Goal: Task Accomplishment & Management: Use online tool/utility

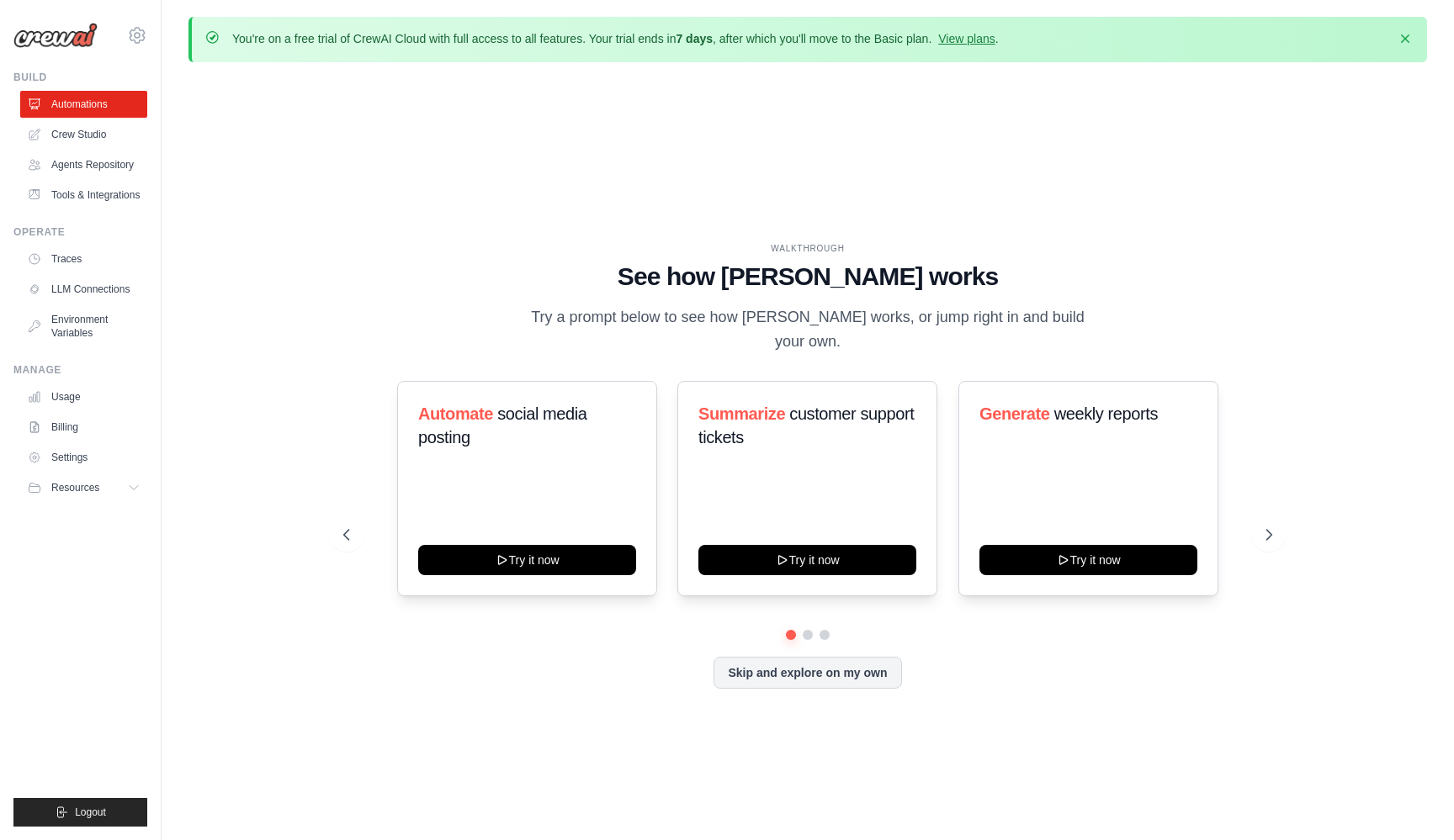
click at [808, 616] on div "Automate social media posting Try it now Summarize customer support tickets Try…" at bounding box center [807, 505] width 929 height 249
click at [808, 628] on button at bounding box center [807, 634] width 13 height 13
click at [824, 628] on button at bounding box center [824, 634] width 13 height 13
click at [805, 629] on button at bounding box center [808, 635] width 13 height 13
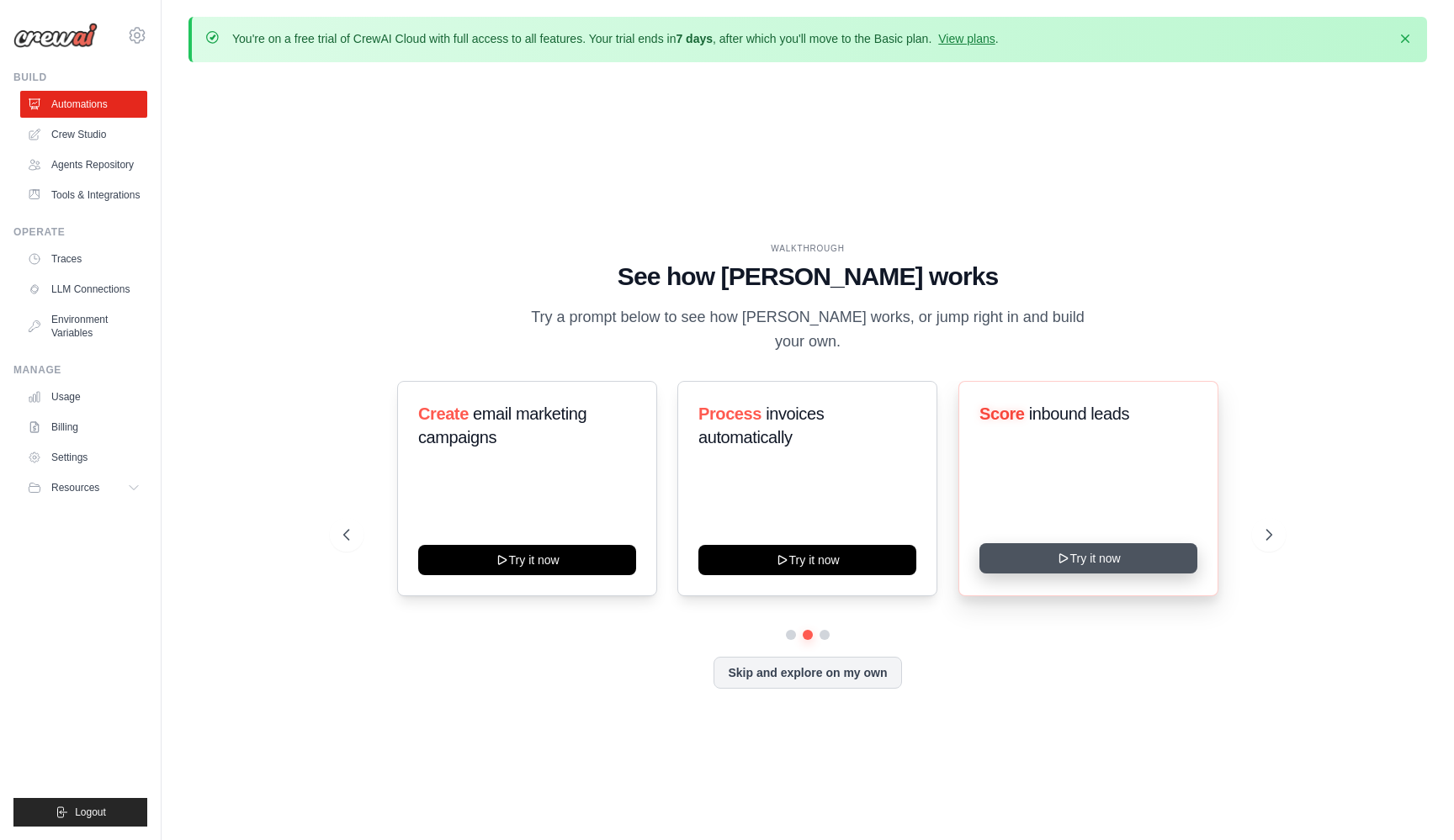
click at [1070, 548] on button "Try it now" at bounding box center [1088, 559] width 218 height 30
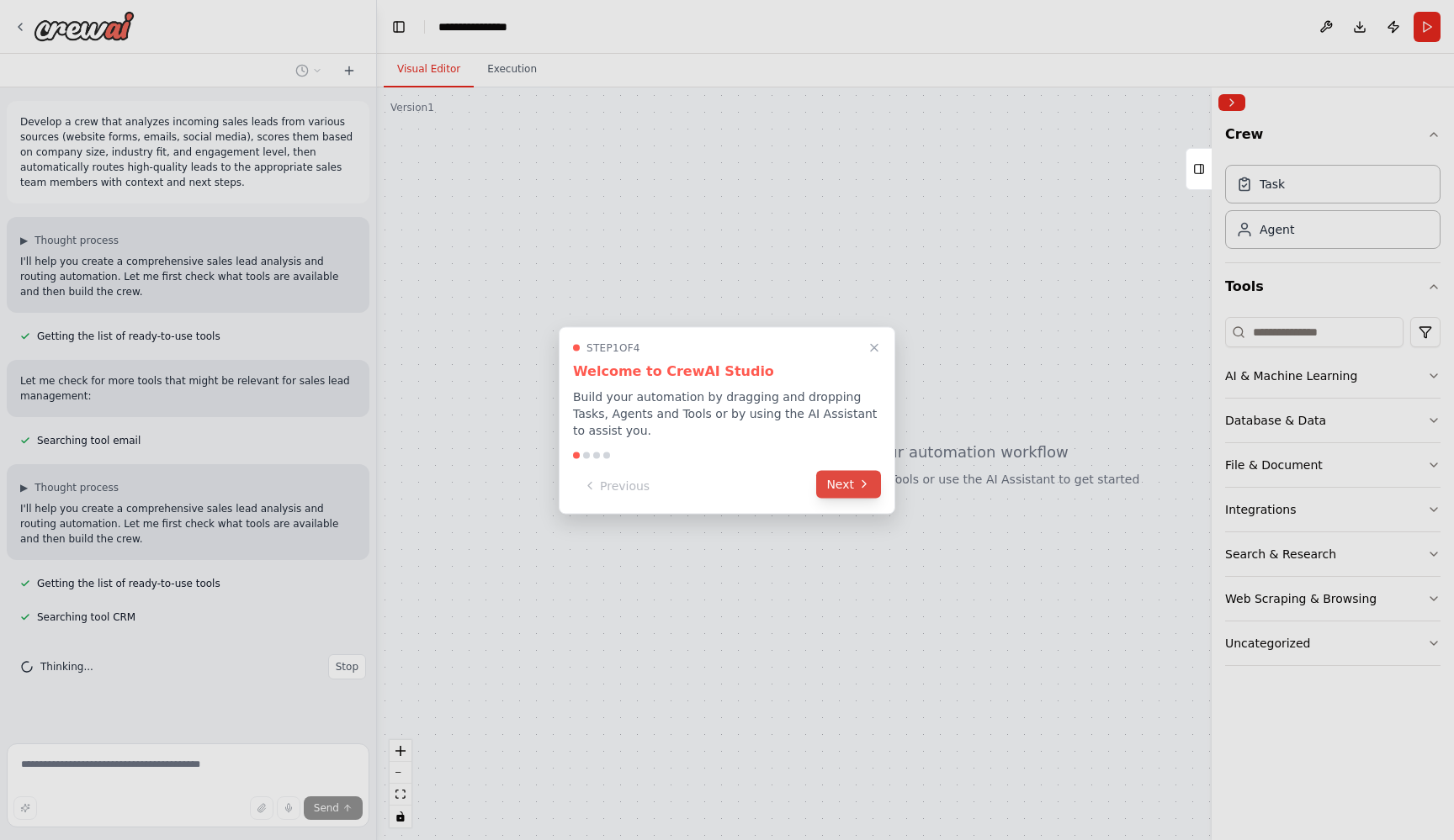
click at [837, 479] on button "Next" at bounding box center [848, 484] width 64 height 28
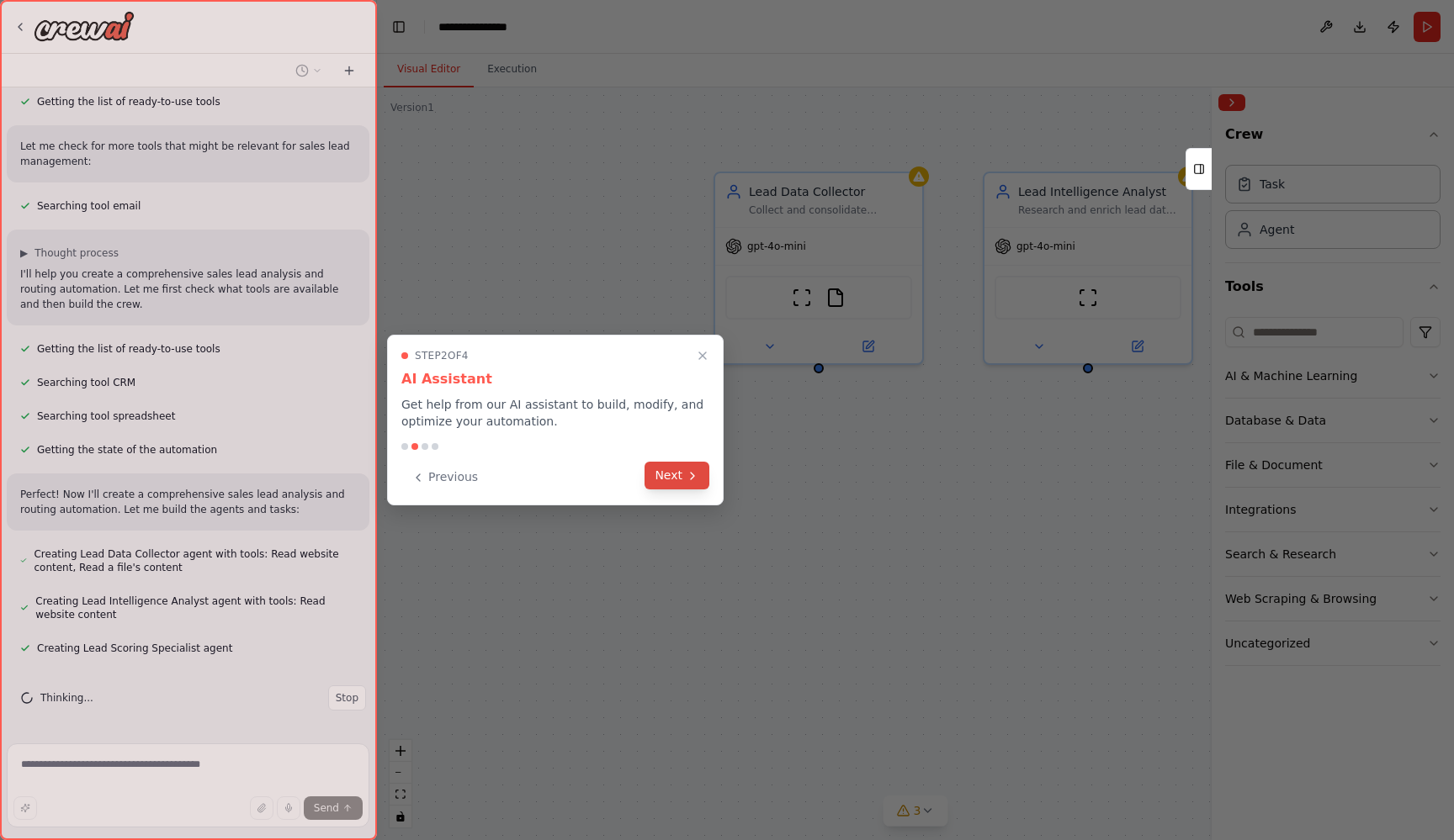
click at [675, 470] on button "Next" at bounding box center [677, 476] width 64 height 28
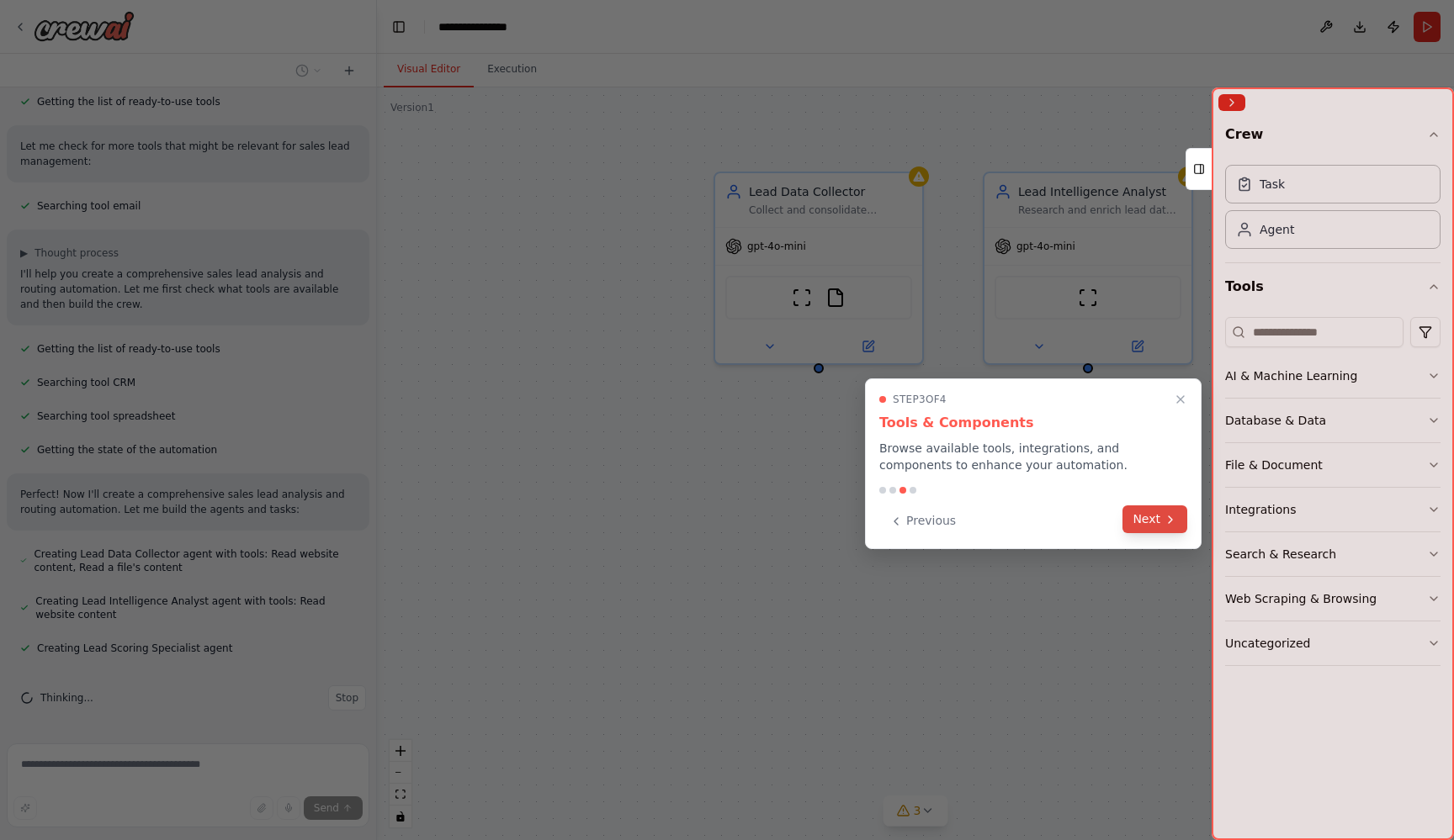
click at [1155, 517] on button "Next" at bounding box center [1154, 520] width 64 height 28
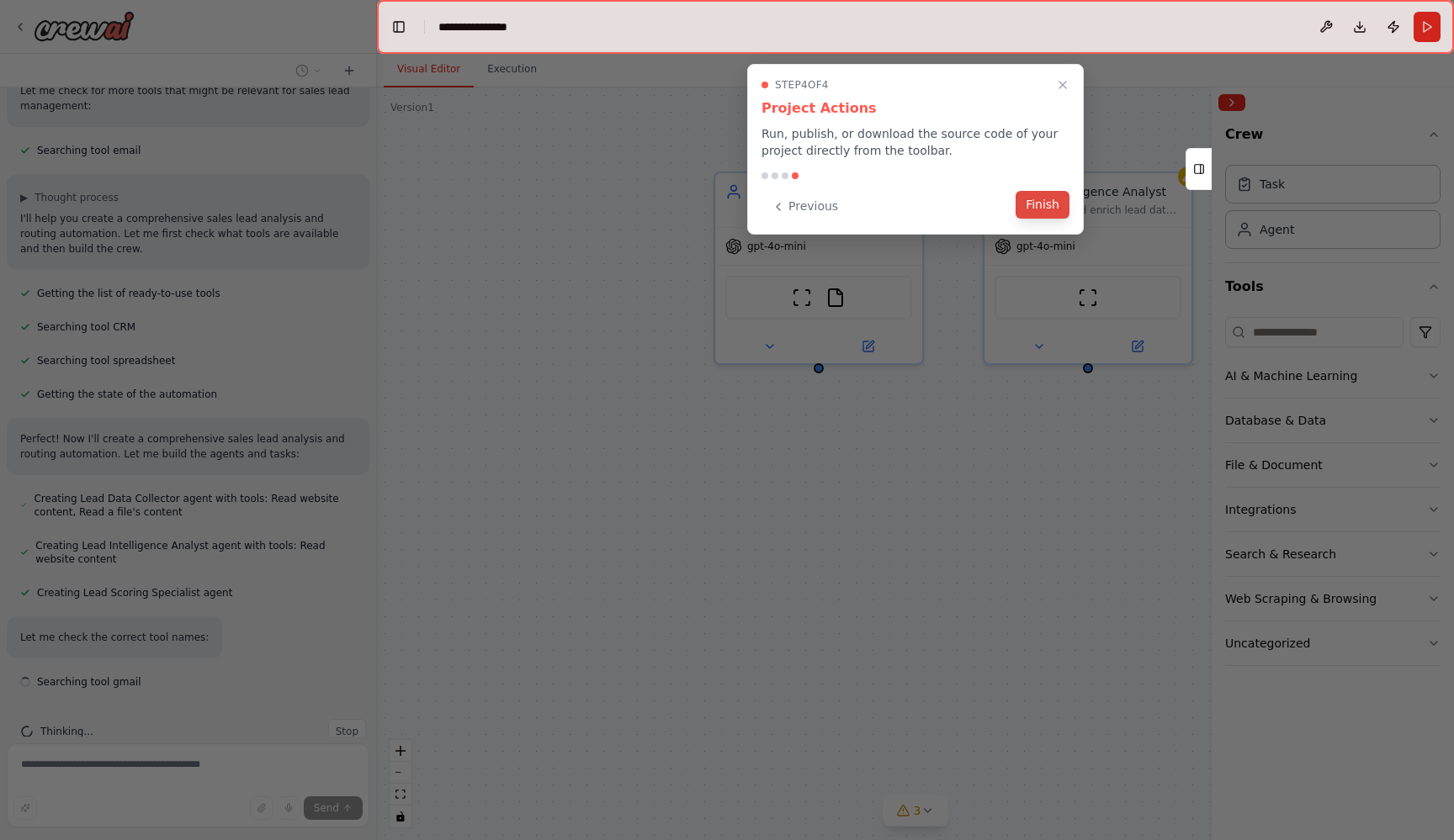
scroll to position [324, 0]
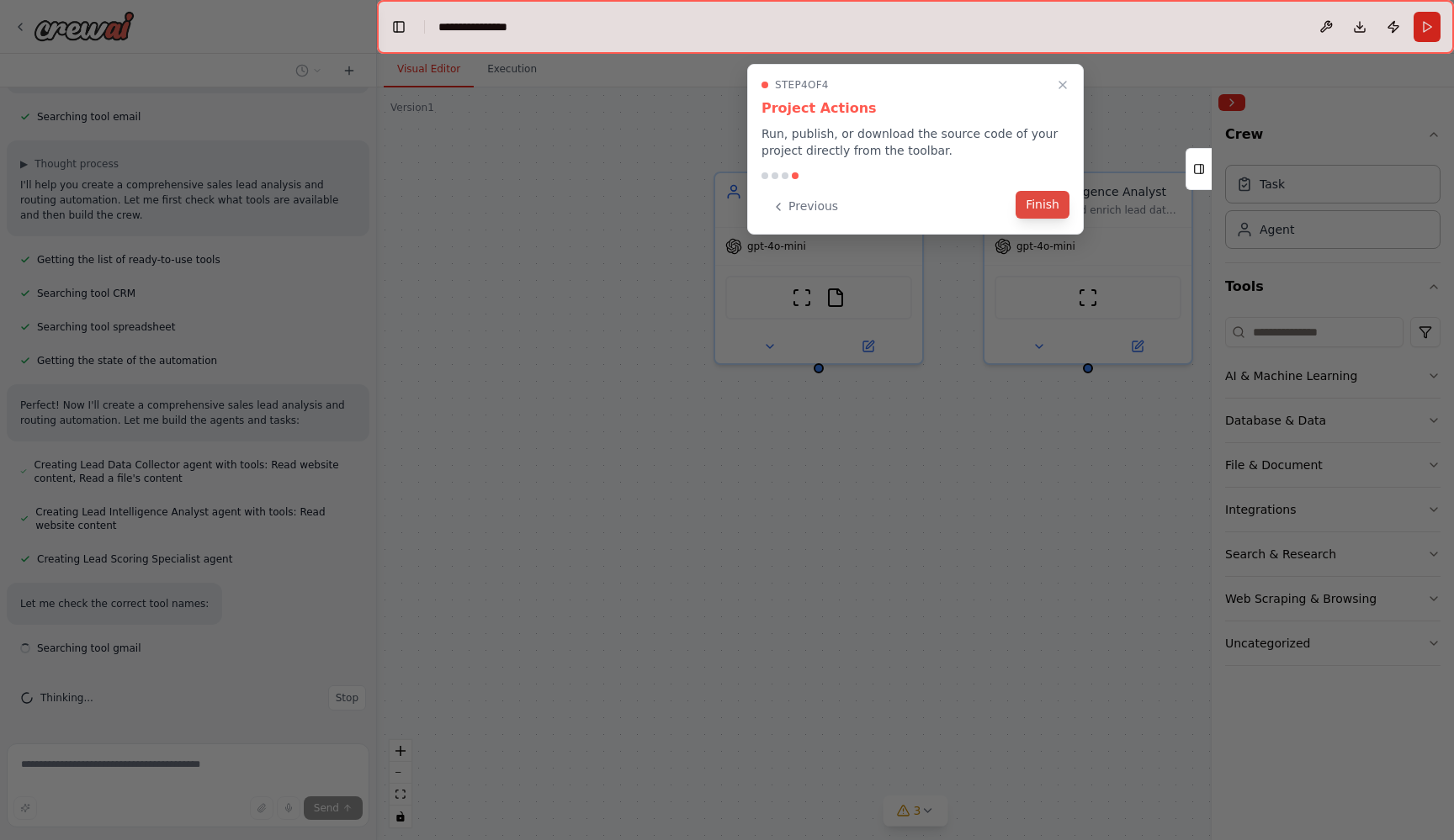
click at [1052, 201] on button "Finish" at bounding box center [1043, 205] width 54 height 28
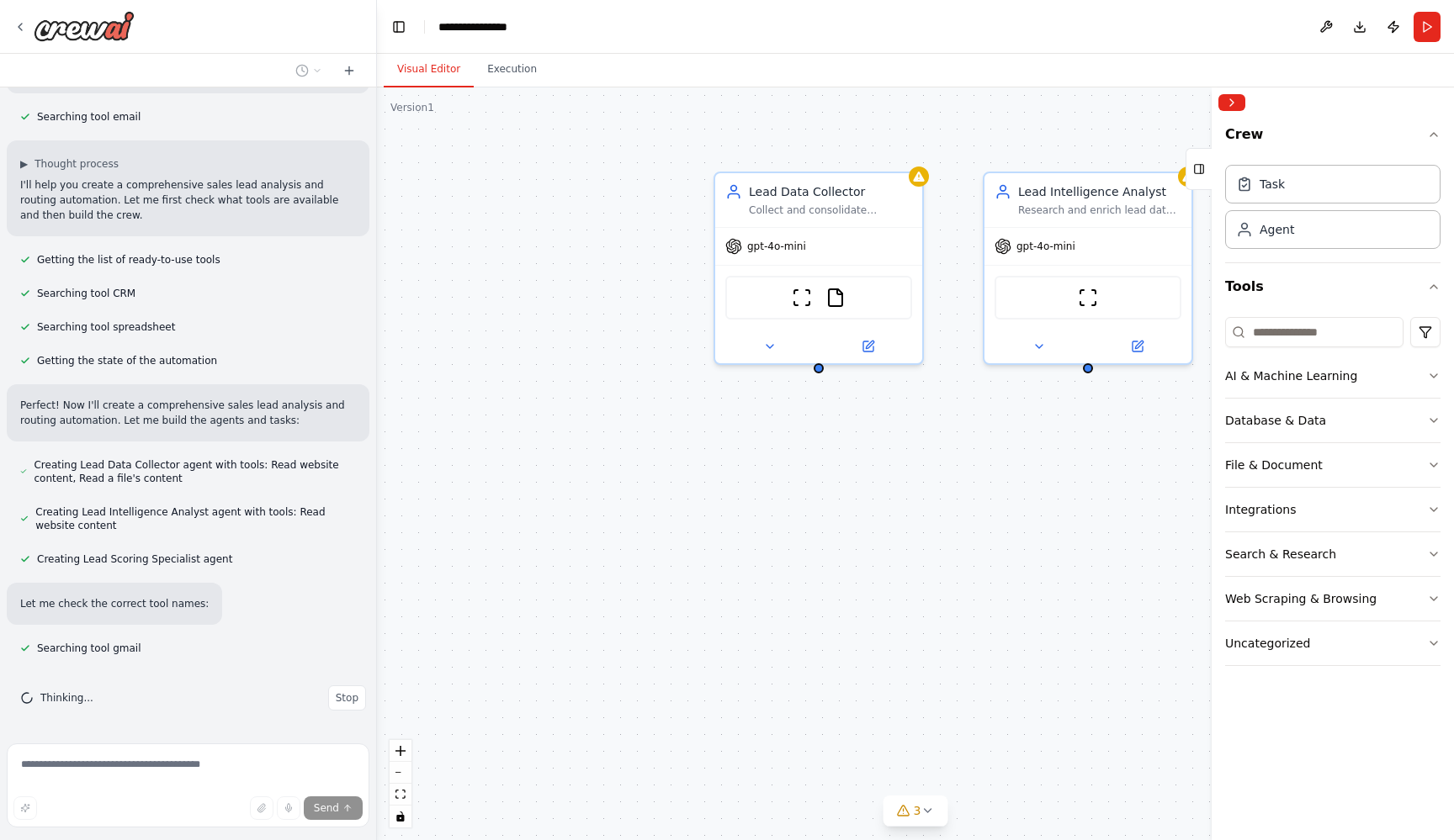
scroll to position [358, 0]
